Goal: Browse casually: Explore the website without a specific task or goal

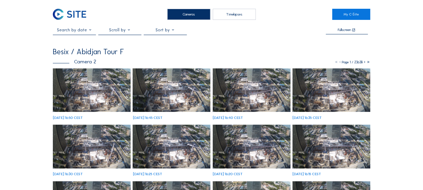
click at [101, 92] on img at bounding box center [92, 90] width 78 height 44
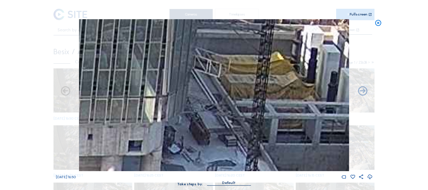
drag, startPoint x: 253, startPoint y: 69, endPoint x: 256, endPoint y: 95, distance: 26.7
click at [256, 95] on img at bounding box center [214, 95] width 270 height 152
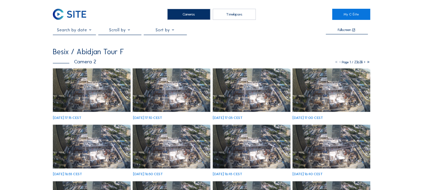
click at [65, 88] on img at bounding box center [92, 90] width 78 height 44
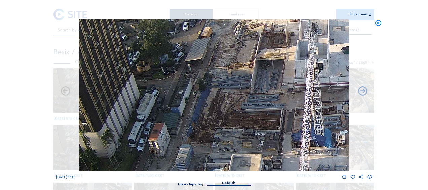
drag, startPoint x: 207, startPoint y: 63, endPoint x: 217, endPoint y: 147, distance: 84.7
click at [217, 147] on img at bounding box center [214, 95] width 270 height 152
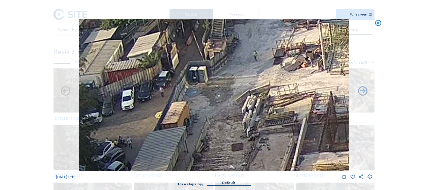
drag, startPoint x: 227, startPoint y: 47, endPoint x: 232, endPoint y: 131, distance: 84.5
click at [232, 131] on img at bounding box center [214, 95] width 270 height 152
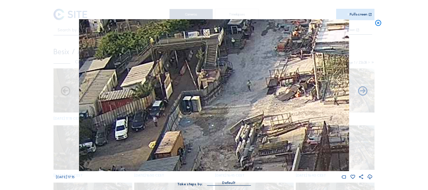
drag, startPoint x: 254, startPoint y: 54, endPoint x: 247, endPoint y: 81, distance: 27.7
click at [247, 81] on img at bounding box center [214, 95] width 270 height 152
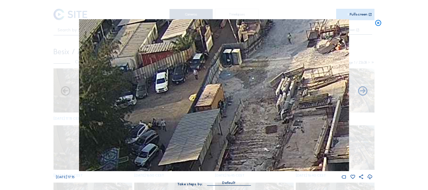
drag, startPoint x: 229, startPoint y: 108, endPoint x: 278, endPoint y: 52, distance: 74.8
click at [278, 52] on img at bounding box center [214, 95] width 270 height 152
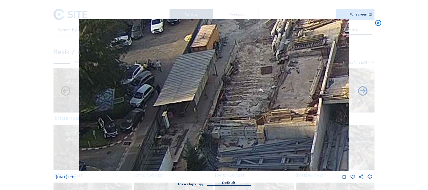
drag, startPoint x: 266, startPoint y: 112, endPoint x: 251, endPoint y: 57, distance: 56.6
click at [251, 57] on img at bounding box center [214, 95] width 270 height 152
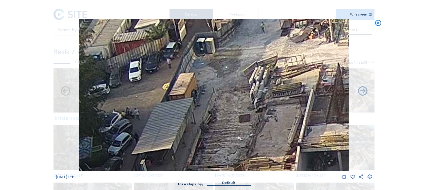
drag, startPoint x: 271, startPoint y: 55, endPoint x: 250, endPoint y: 113, distance: 61.3
click at [250, 113] on img at bounding box center [214, 95] width 270 height 152
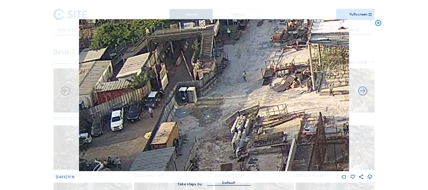
drag, startPoint x: 246, startPoint y: 56, endPoint x: 232, endPoint y: 92, distance: 38.8
click at [232, 92] on img at bounding box center [214, 95] width 270 height 152
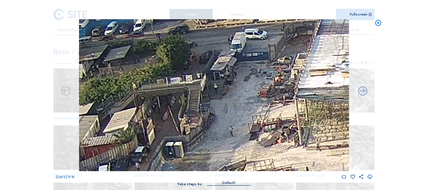
drag, startPoint x: 298, startPoint y: 32, endPoint x: 285, endPoint y: 85, distance: 54.6
click at [285, 85] on img at bounding box center [214, 95] width 270 height 152
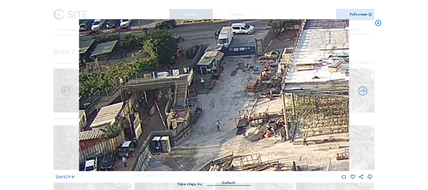
drag, startPoint x: 279, startPoint y: 76, endPoint x: 266, endPoint y: 74, distance: 13.6
click at [266, 74] on img at bounding box center [214, 95] width 270 height 152
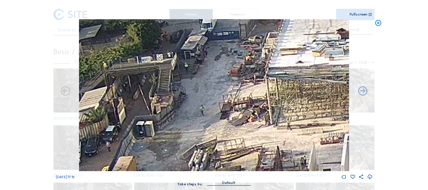
drag, startPoint x: 298, startPoint y: 118, endPoint x: 270, endPoint y: 64, distance: 61.7
click at [270, 63] on img at bounding box center [214, 95] width 270 height 152
